Goal: Task Accomplishment & Management: Manage account settings

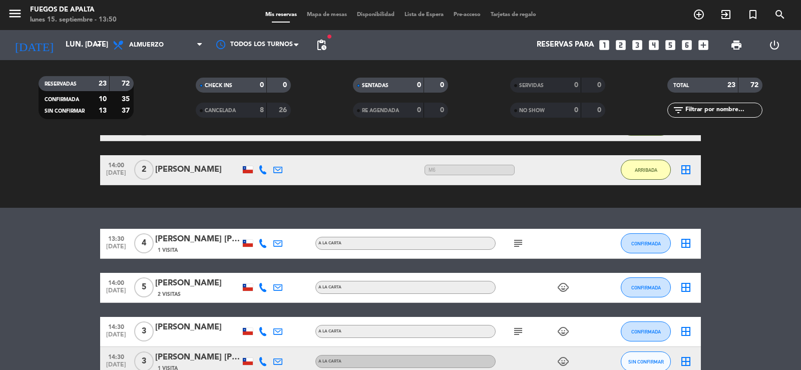
scroll to position [474, 0]
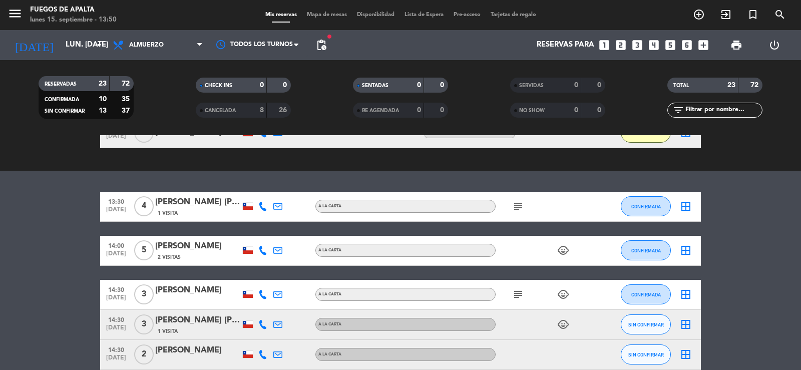
click at [524, 206] on icon "subject" at bounding box center [518, 206] width 12 height 12
click at [205, 212] on div "1 Visita" at bounding box center [197, 213] width 85 height 9
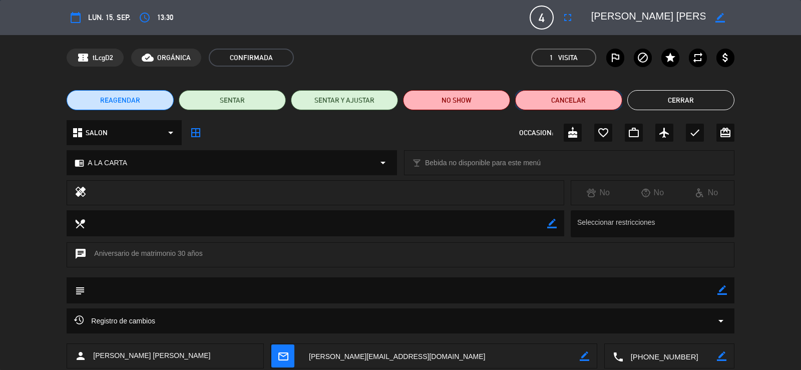
click at [577, 101] on button "Cancelar" at bounding box center [568, 100] width 107 height 20
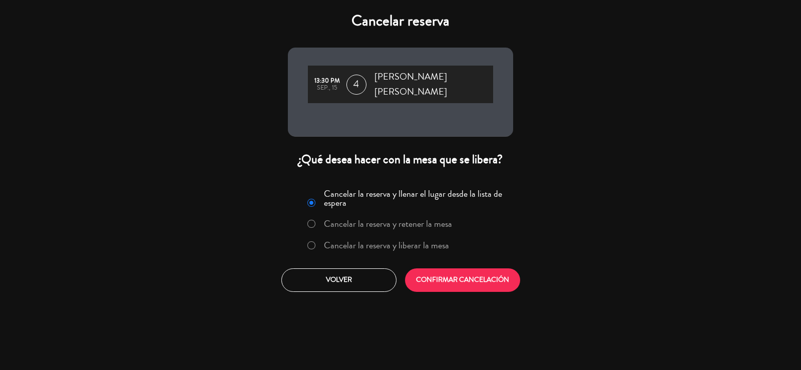
click at [369, 241] on label "Cancelar la reserva y liberar la mesa" at bounding box center [386, 245] width 125 height 9
click at [459, 268] on button "CONFIRMAR CANCELACIÓN" at bounding box center [462, 280] width 115 height 24
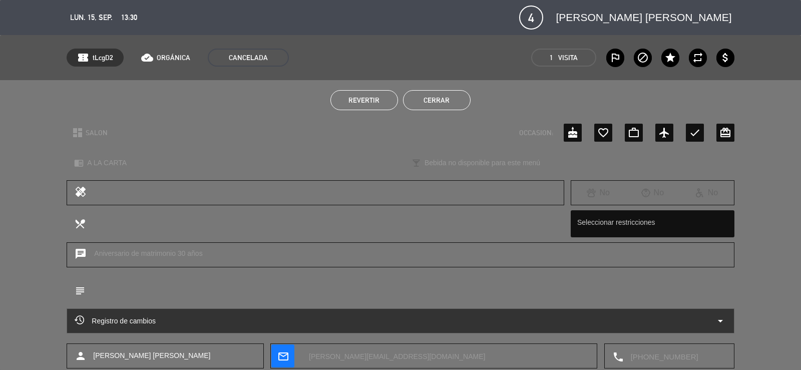
click at [447, 105] on button "Cerrar" at bounding box center [437, 100] width 68 height 20
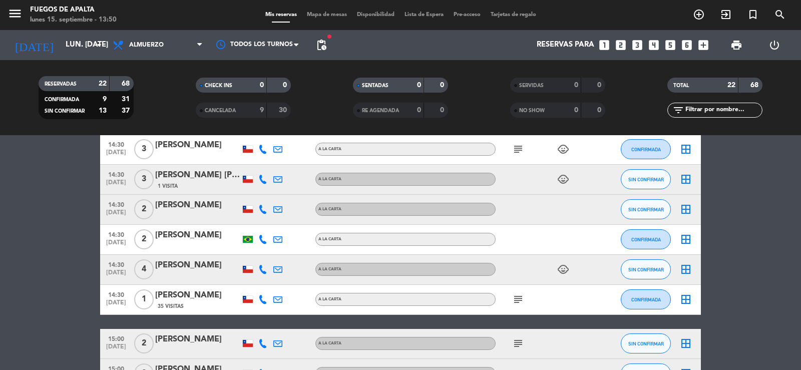
scroll to position [605, 0]
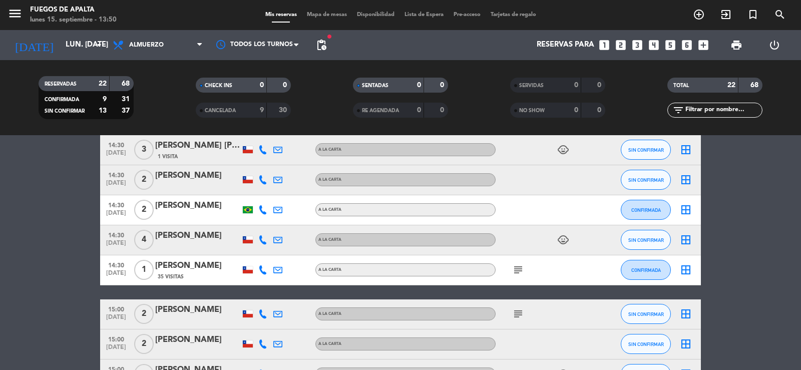
drag, startPoint x: 69, startPoint y: 275, endPoint x: 70, endPoint y: 244, distance: 31.1
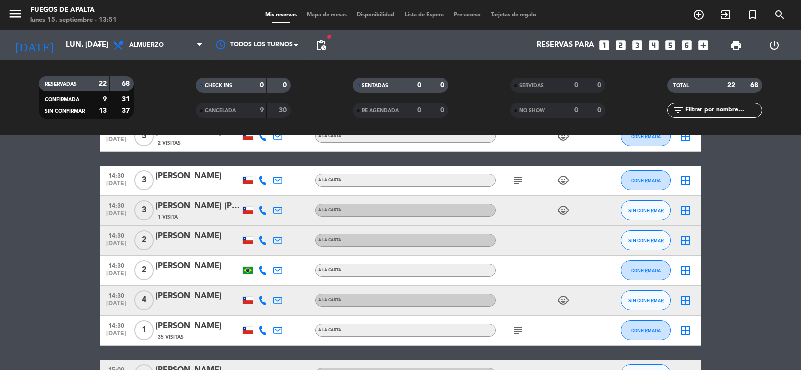
scroll to position [547, 0]
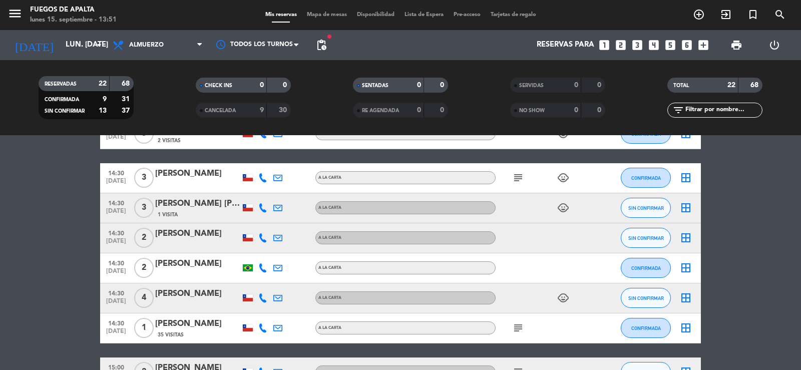
click at [48, 269] on bookings-row "14:00 [DATE] 5 [PERSON_NAME] 2 Visitas A LA CARTA child_care CONFIRMADA border_…" at bounding box center [400, 328] width 801 height 419
drag, startPoint x: 24, startPoint y: 273, endPoint x: 37, endPoint y: 227, distance: 47.5
click at [25, 272] on bookings-row "14:00 [DATE] 5 [PERSON_NAME] 2 Visitas A LA CARTA child_care CONFIRMADA border_…" at bounding box center [400, 328] width 801 height 419
drag, startPoint x: 37, startPoint y: 227, endPoint x: 54, endPoint y: 198, distance: 33.9
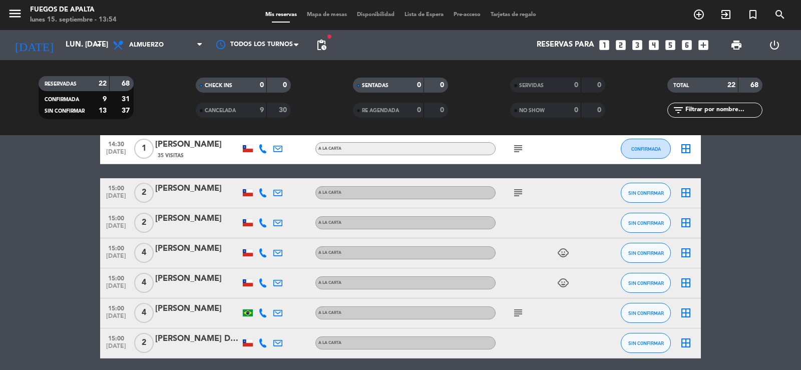
scroll to position [765, 0]
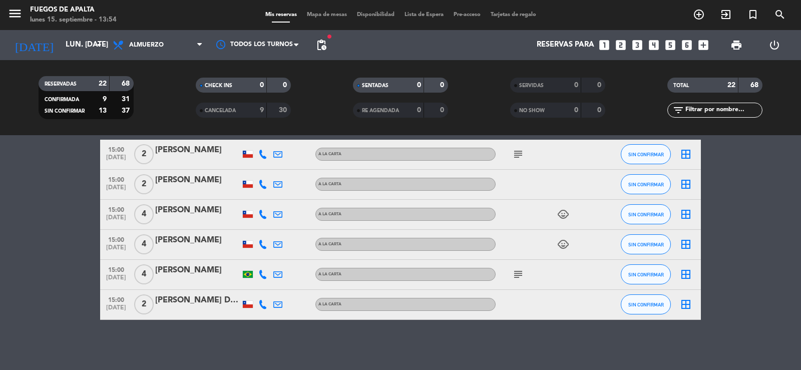
drag, startPoint x: 43, startPoint y: 311, endPoint x: 52, endPoint y: 256, distance: 55.3
drag, startPoint x: 47, startPoint y: 313, endPoint x: 51, endPoint y: 279, distance: 33.8
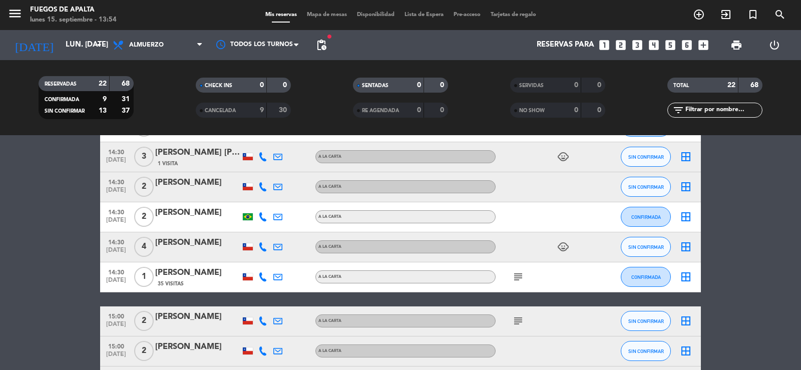
drag, startPoint x: 42, startPoint y: 313, endPoint x: 54, endPoint y: 277, distance: 37.9
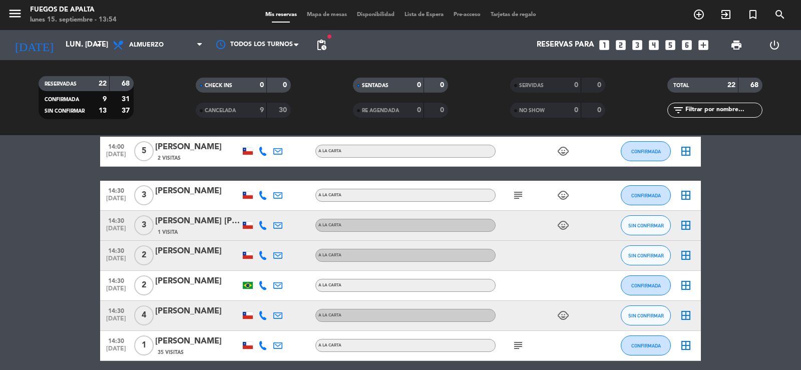
scroll to position [529, 0]
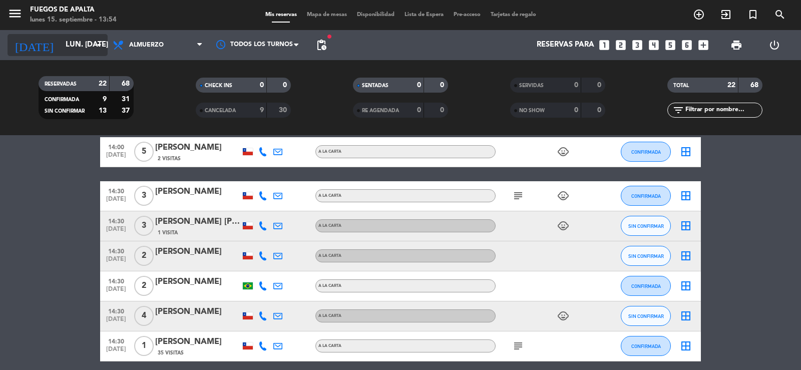
click at [87, 41] on input "lun. [DATE]" at bounding box center [109, 45] width 97 height 19
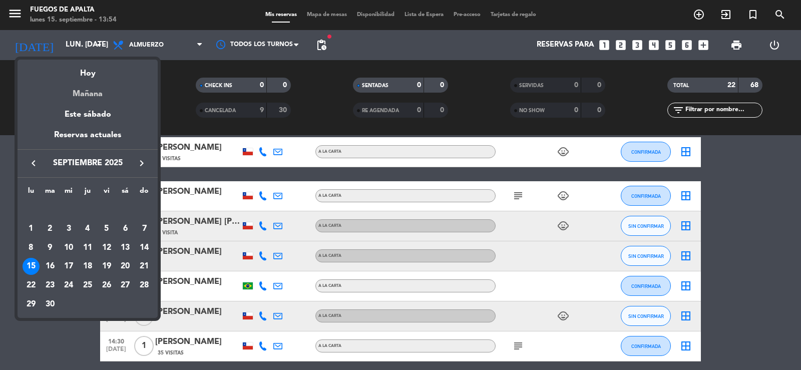
click at [88, 88] on div "Mañana" at bounding box center [88, 90] width 140 height 21
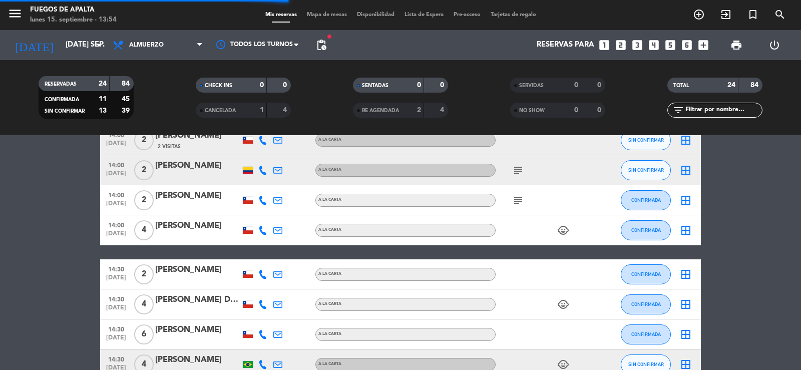
scroll to position [44, 0]
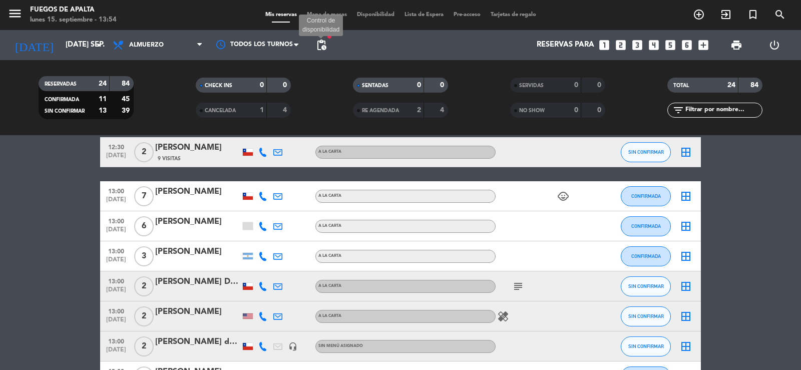
click at [321, 44] on span "pending_actions" at bounding box center [322, 45] width 12 height 12
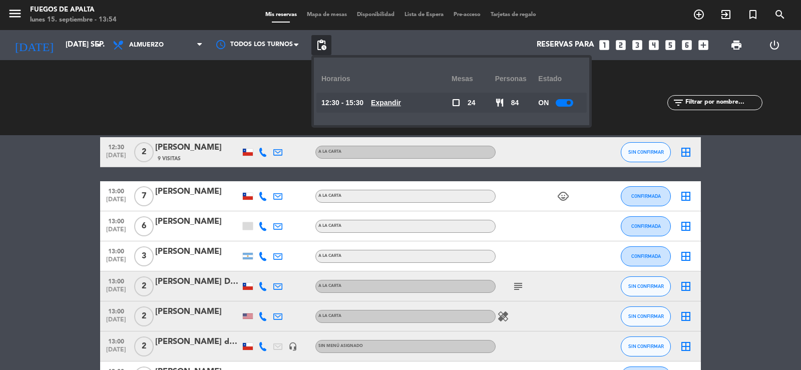
click at [386, 102] on u "Expandir" at bounding box center [386, 103] width 30 height 8
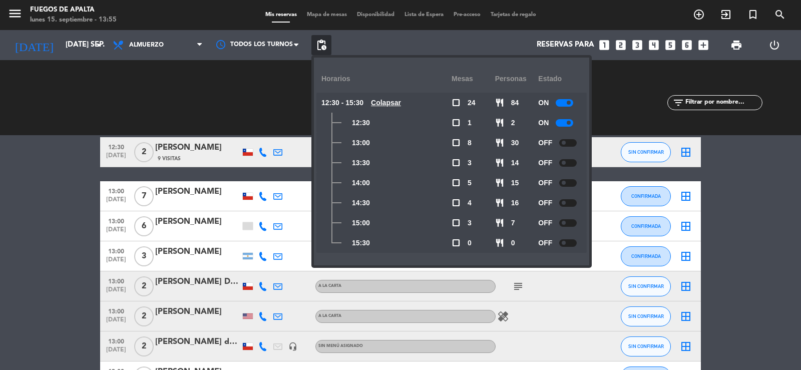
click at [387, 102] on u "Colapsar" at bounding box center [386, 103] width 30 height 8
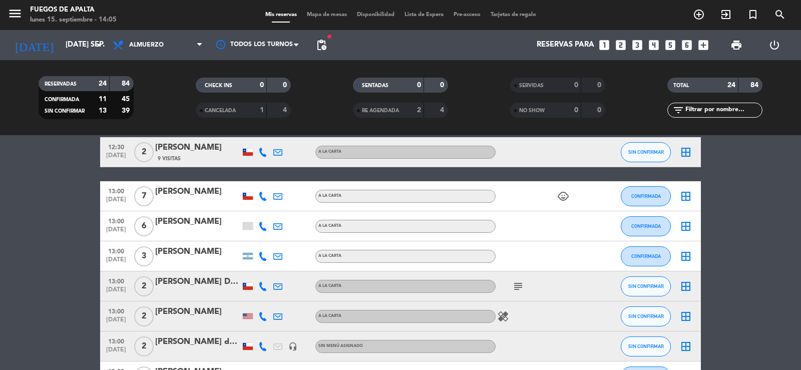
drag, startPoint x: 24, startPoint y: 236, endPoint x: 29, endPoint y: 246, distance: 11.9
drag, startPoint x: 32, startPoint y: 264, endPoint x: 39, endPoint y: 198, distance: 66.5
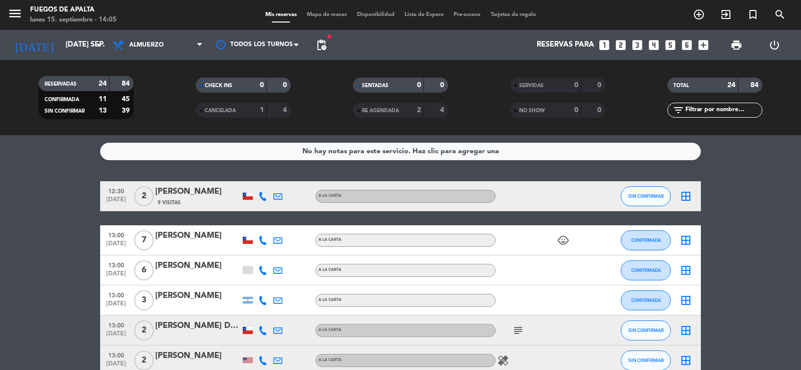
click at [71, 62] on div "RESERVADAS 24 84 CONFIRMADA 11 45 SIN CONFIRMAR 13 39 CHECK INS 0 0 CANCELADA 1…" at bounding box center [400, 97] width 801 height 75
click at [78, 47] on input "[DATE] sep." at bounding box center [109, 45] width 97 height 19
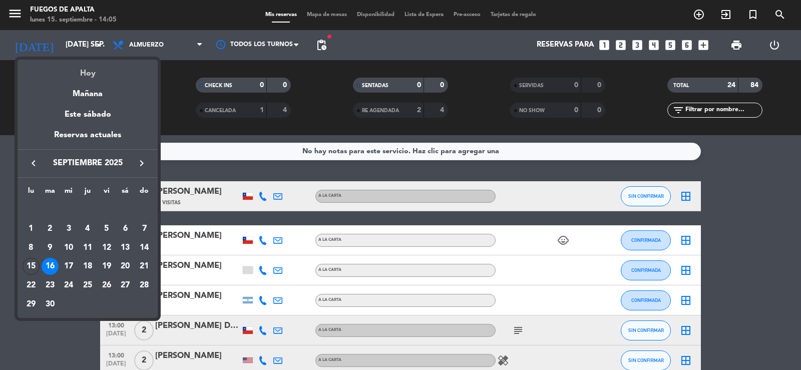
click at [92, 75] on div "Hoy" at bounding box center [88, 70] width 140 height 21
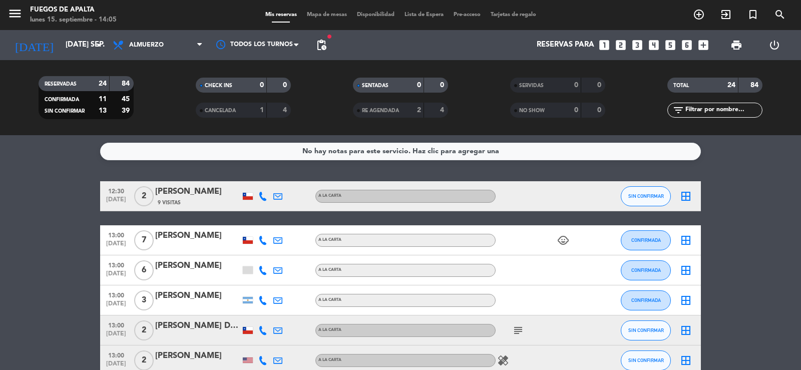
type input "lun. [DATE]"
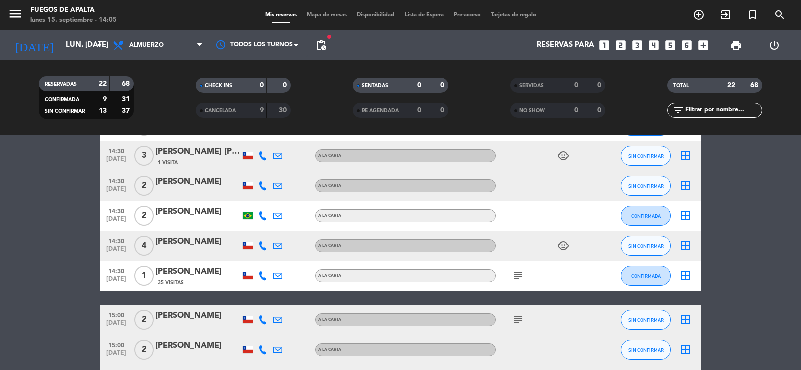
scroll to position [533, 0]
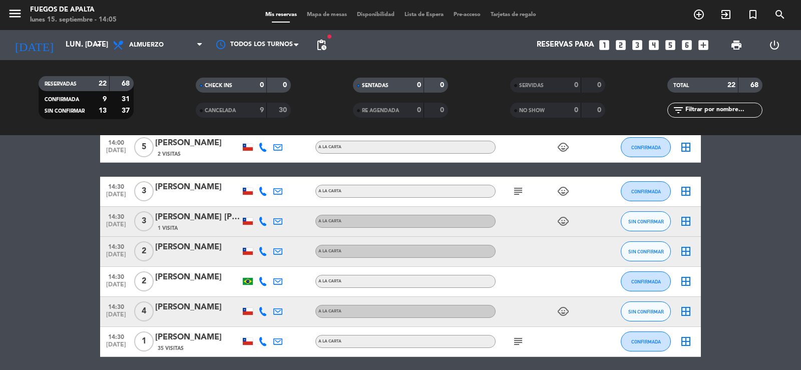
drag, startPoint x: 33, startPoint y: 275, endPoint x: 48, endPoint y: 227, distance: 49.9
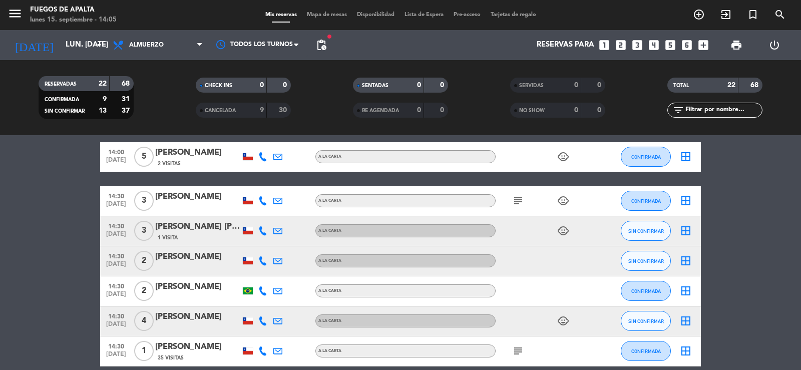
scroll to position [551, 0]
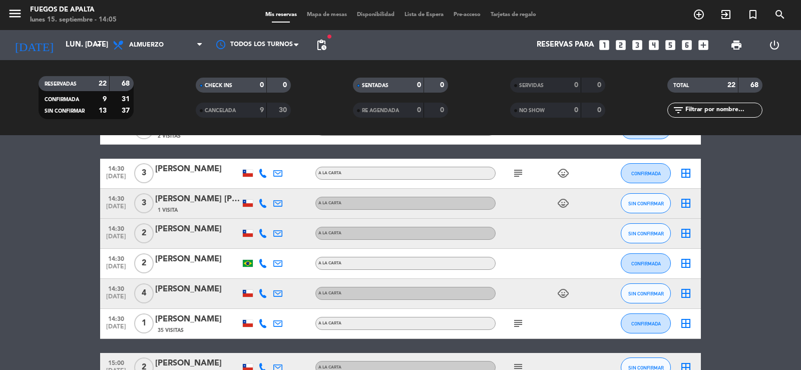
click at [514, 173] on icon "subject" at bounding box center [518, 173] width 12 height 12
click at [650, 171] on span "CONFIRMADA" at bounding box center [647, 174] width 30 height 6
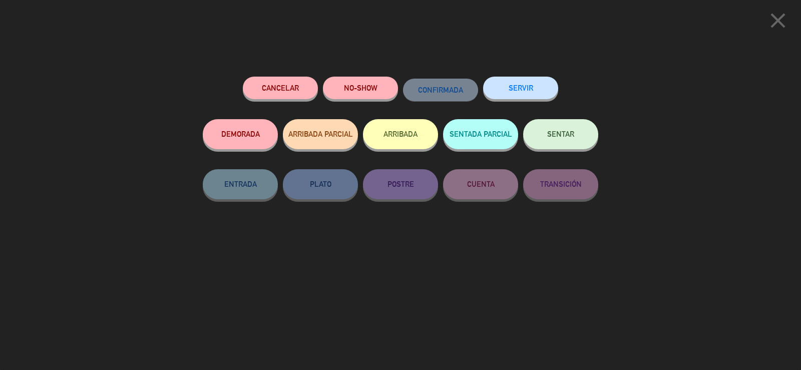
click at [418, 134] on button "ARRIBADA" at bounding box center [400, 134] width 75 height 30
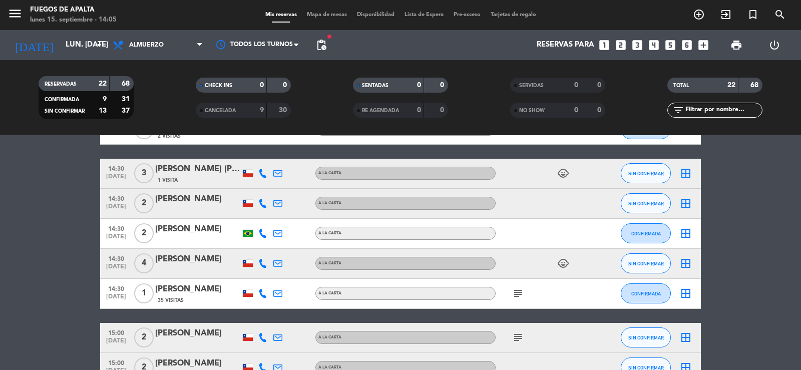
drag, startPoint x: 801, startPoint y: 335, endPoint x: 794, endPoint y: 271, distance: 64.0
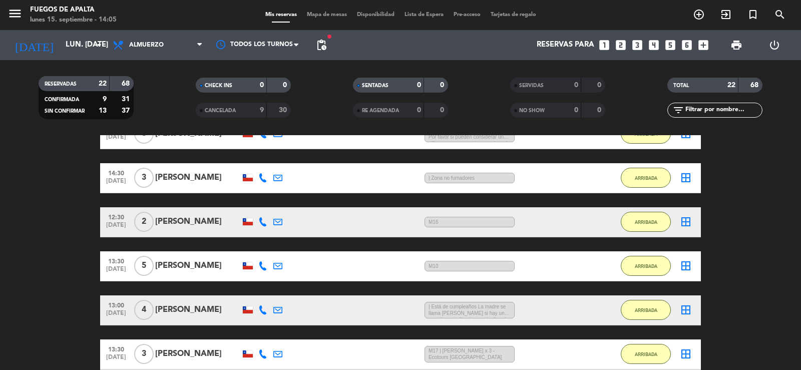
scroll to position [214, 0]
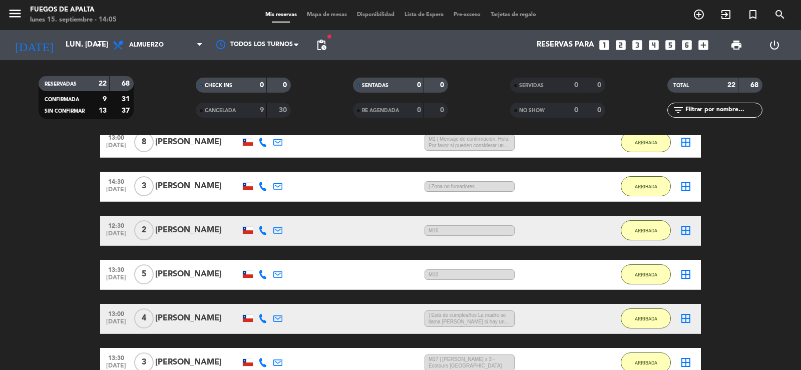
click at [183, 190] on div "[PERSON_NAME]" at bounding box center [197, 186] width 85 height 13
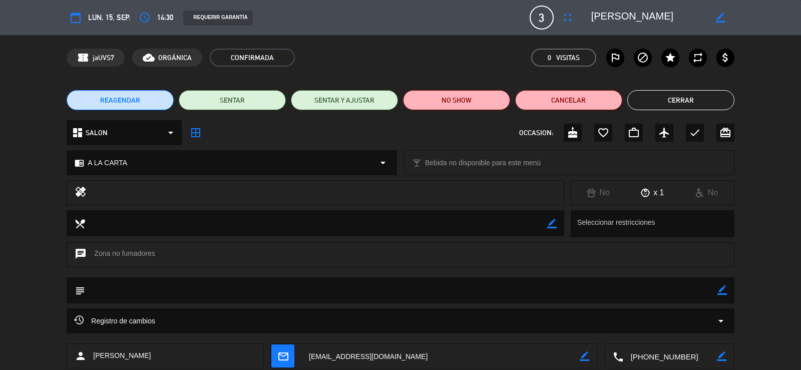
click at [721, 290] on icon "border_color" at bounding box center [723, 291] width 10 height 10
click at [693, 296] on textarea at bounding box center [401, 290] width 632 height 26
type textarea "M2"
click at [719, 288] on icon at bounding box center [723, 291] width 10 height 10
click at [678, 102] on button "Cerrar" at bounding box center [681, 100] width 107 height 20
